Goal: Book appointment/travel/reservation

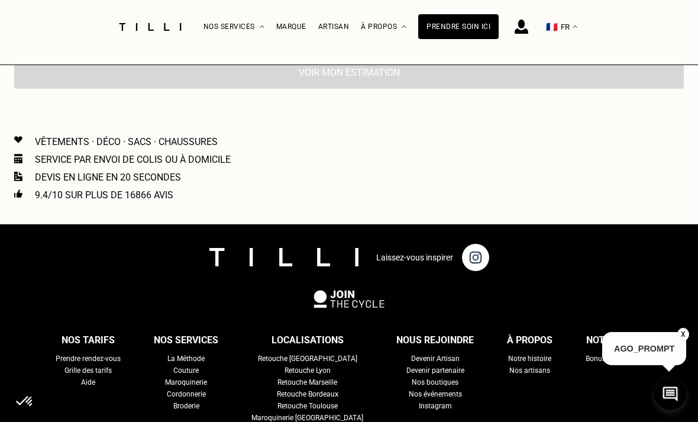
scroll to position [389, 0]
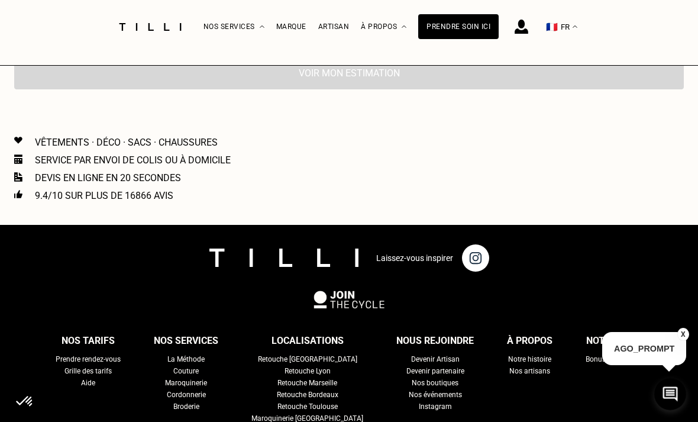
click at [300, 379] on div "Retouche Marseille" at bounding box center [307, 383] width 60 height 12
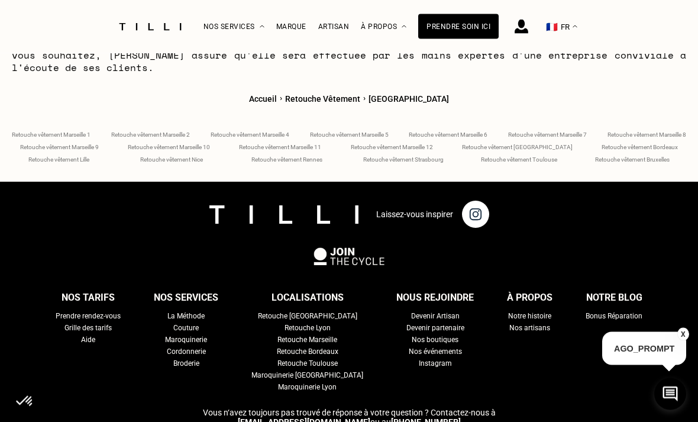
scroll to position [4559, 0]
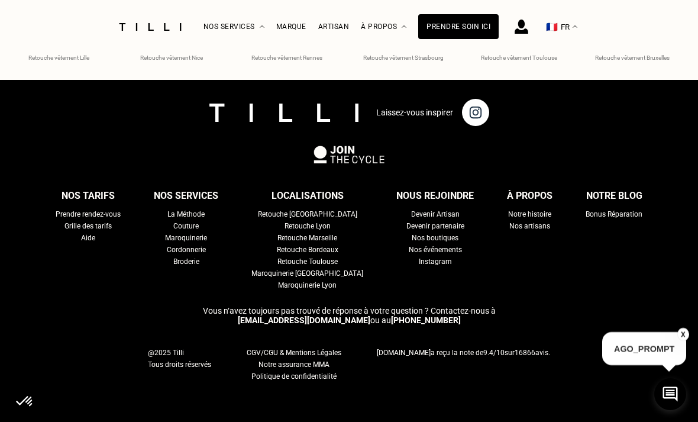
click at [317, 227] on div "Retouche Lyon" at bounding box center [308, 226] width 46 height 12
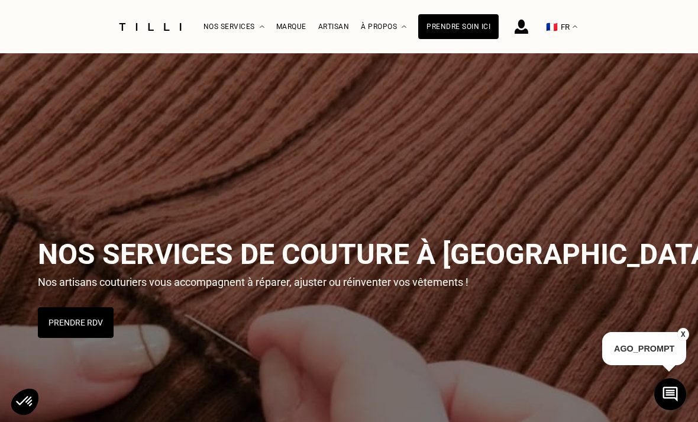
click at [75, 312] on button "Prendre RDV" at bounding box center [76, 322] width 76 height 31
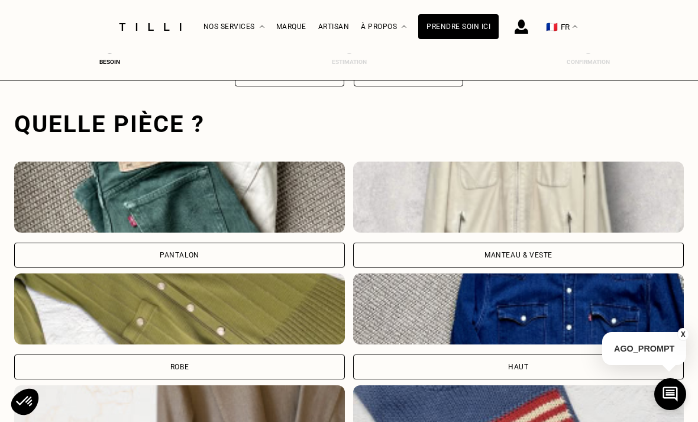
scroll to position [365, 0]
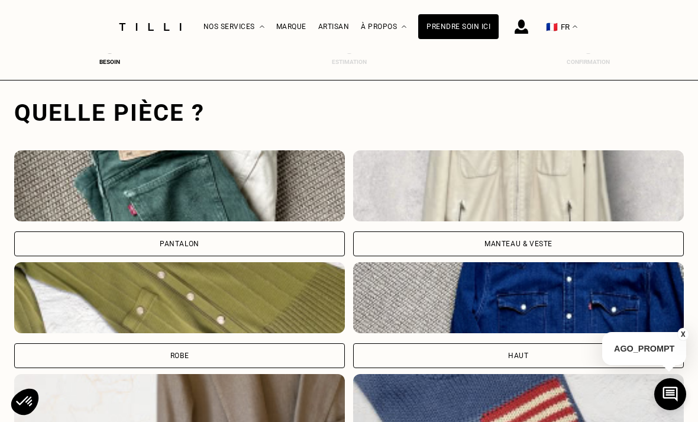
click at [245, 240] on div "Pantalon" at bounding box center [179, 243] width 331 height 25
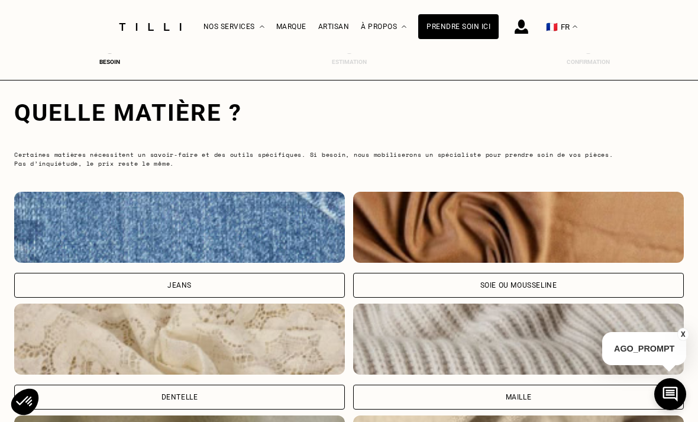
scroll to position [1106, 0]
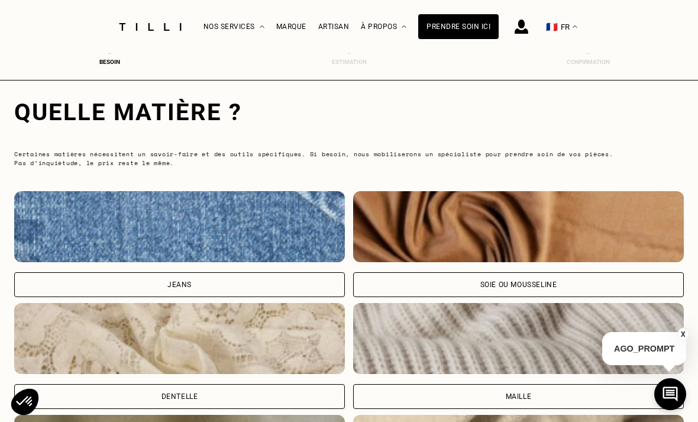
click at [214, 283] on div "Jeans" at bounding box center [179, 284] width 331 height 25
select select "FR"
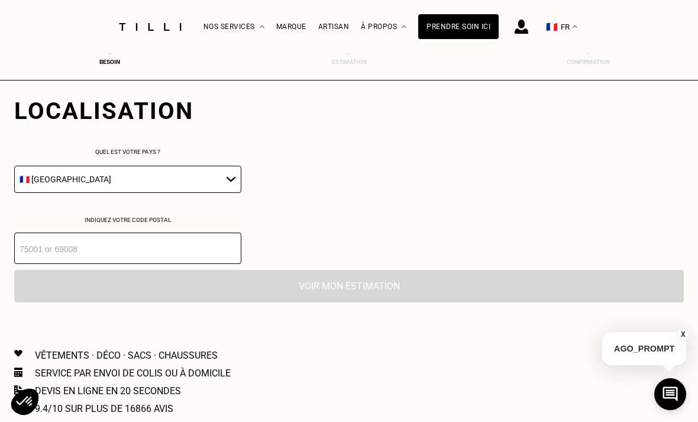
scroll to position [1665, 0]
click at [190, 263] on input "number" at bounding box center [127, 247] width 227 height 31
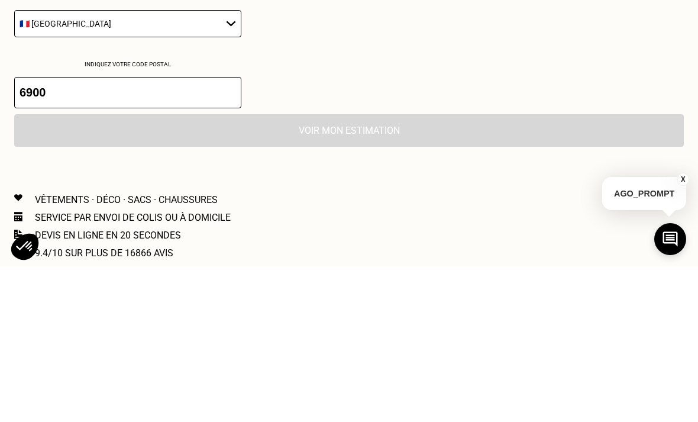
type input "69001"
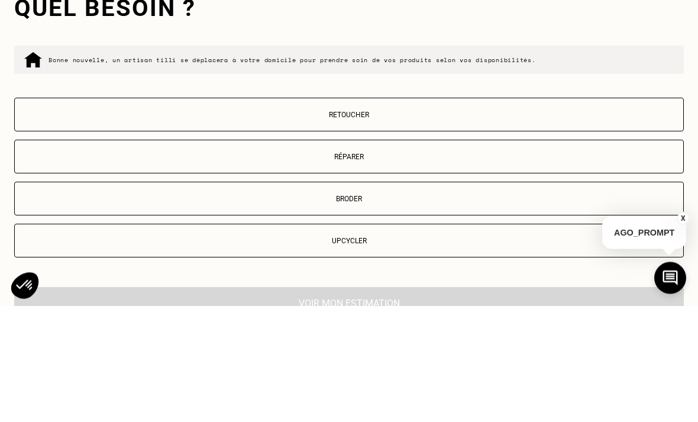
scroll to position [1835, 0]
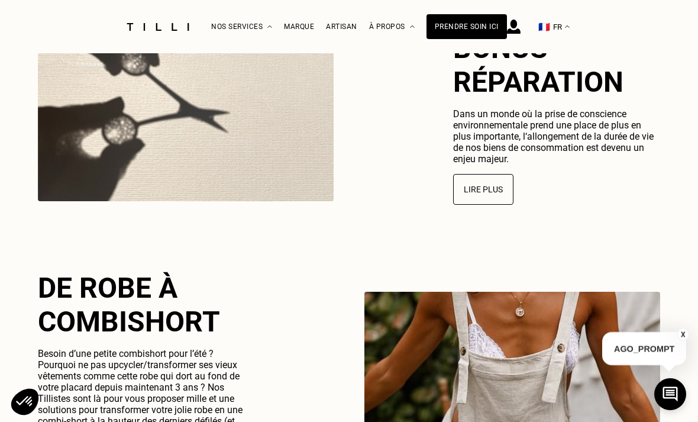
scroll to position [38, 0]
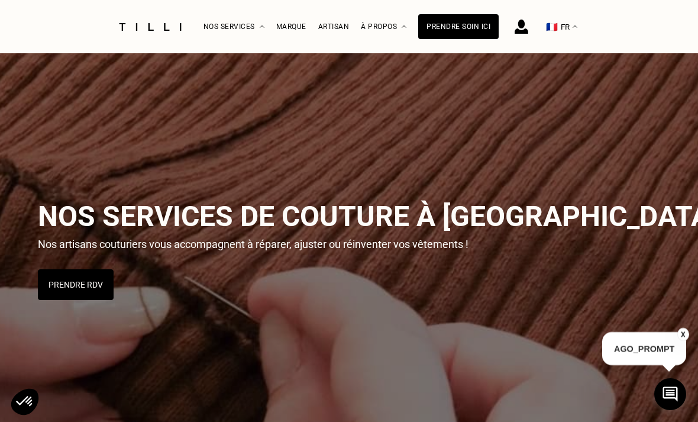
scroll to position [4181, 0]
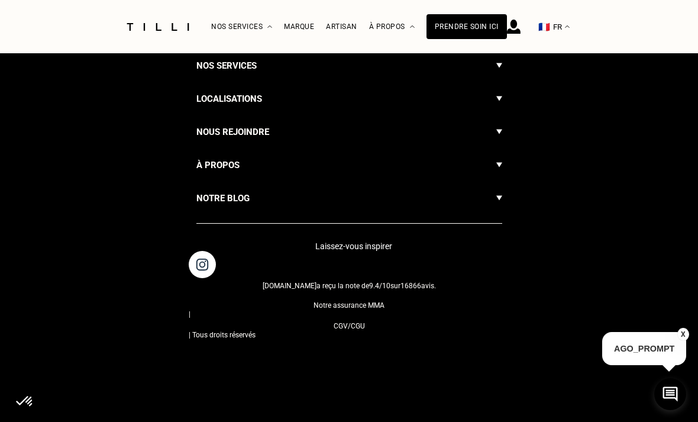
scroll to position [389, 0]
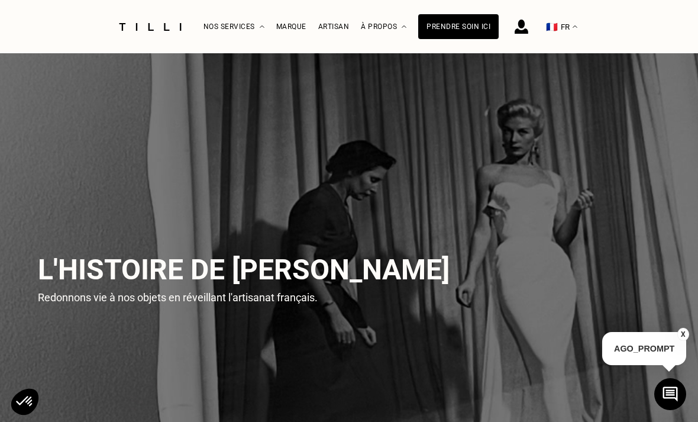
select select "FR"
